Goal: Transaction & Acquisition: Download file/media

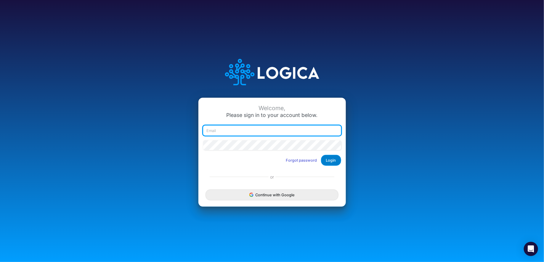
type input "[PERSON_NAME][EMAIL_ADDRESS][DOMAIN_NAME]"
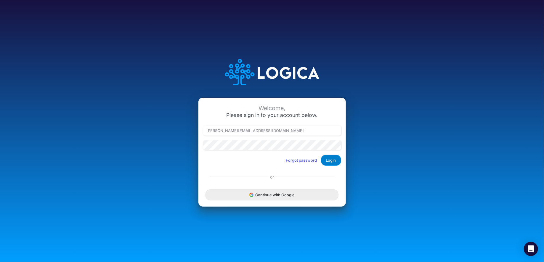
click at [338, 162] on button "Login" at bounding box center [331, 160] width 20 height 11
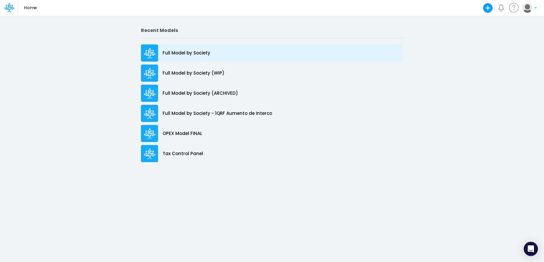
click at [215, 54] on div "Full Model by Society" at bounding box center [272, 52] width 262 height 17
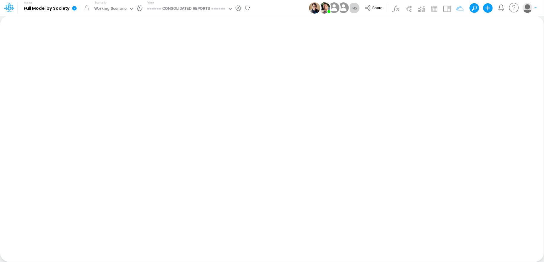
click at [74, 8] on icon at bounding box center [74, 8] width 4 height 4
click at [98, 54] on button "Export" at bounding box center [104, 52] width 63 height 10
click at [167, 57] on button "Excel" at bounding box center [167, 55] width 63 height 9
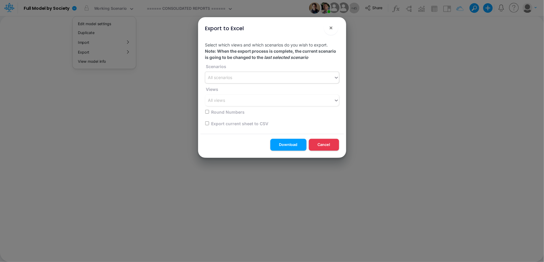
click at [267, 76] on div "All scenarios" at bounding box center [269, 78] width 129 height 10
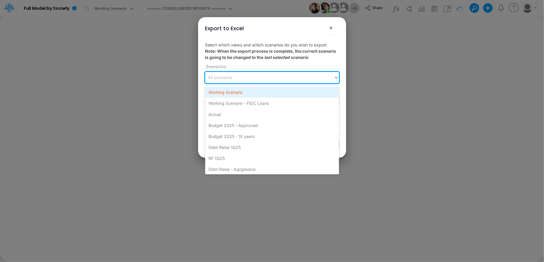
click at [242, 95] on div "Working Scenario" at bounding box center [272, 92] width 134 height 11
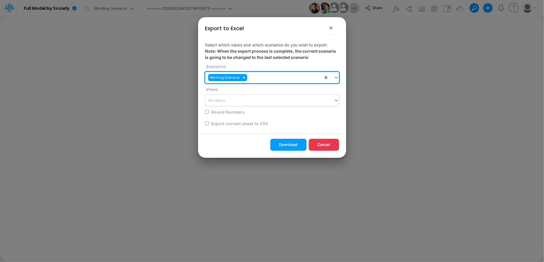
click at [228, 101] on div "All views" at bounding box center [269, 101] width 129 height 10
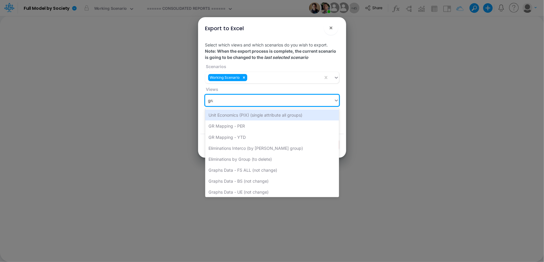
type input "grap"
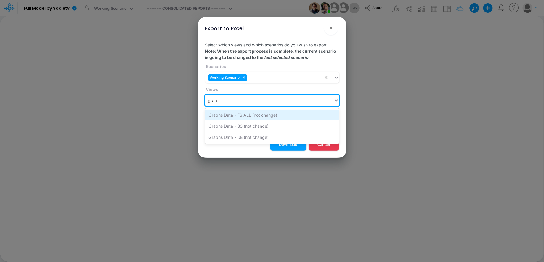
click at [269, 116] on div "Graphs Data - FS ALL (not change)" at bounding box center [272, 115] width 134 height 11
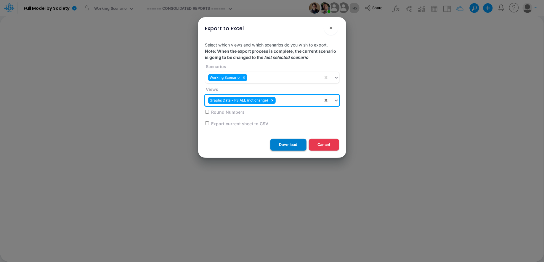
click at [295, 146] on button "Download" at bounding box center [288, 145] width 36 height 12
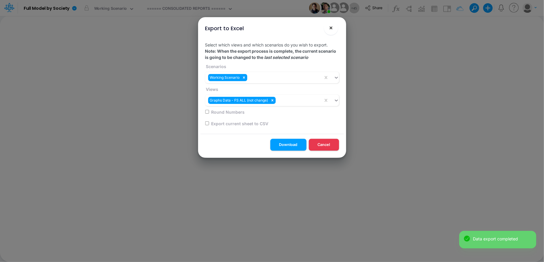
click at [333, 26] on span "×" at bounding box center [331, 27] width 4 height 7
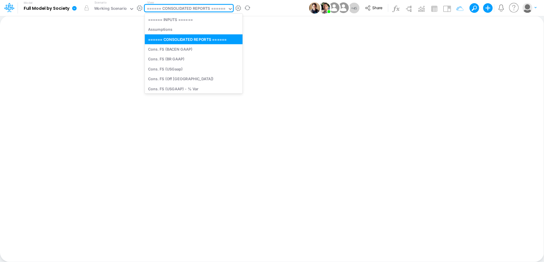
click at [179, 11] on div "====== CONSOLIDATED REPORTS ======" at bounding box center [186, 9] width 79 height 7
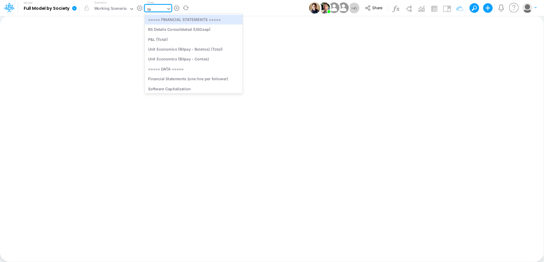
type input "tax"
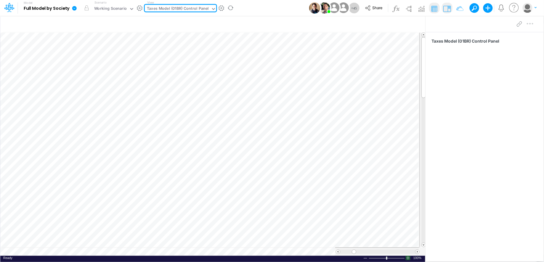
click at [408, 257] on div at bounding box center [408, 258] width 5 height 4
